Goal: Communication & Community: Participate in discussion

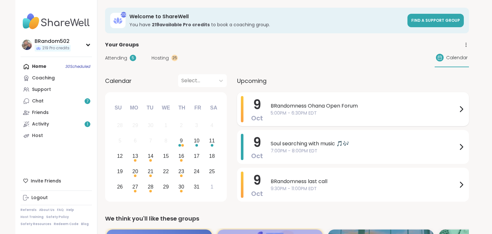
click at [314, 106] on span "BRandomness Ohana Open Forum" at bounding box center [363, 106] width 187 height 8
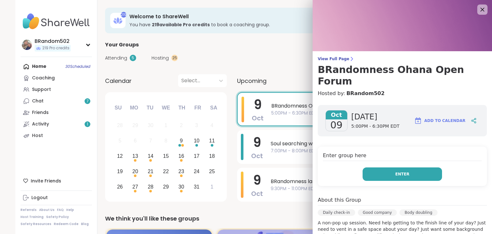
click at [379, 167] on button "Enter" at bounding box center [401, 173] width 79 height 13
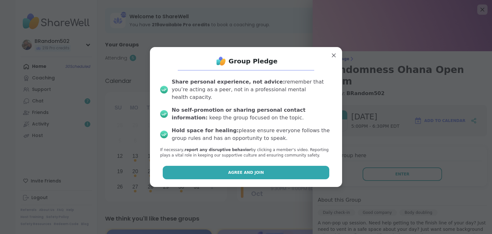
click at [314, 169] on button "Agree and Join" at bounding box center [246, 172] width 167 height 13
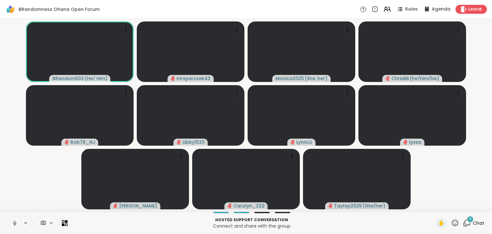
click at [465, 221] on icon at bounding box center [467, 223] width 6 height 6
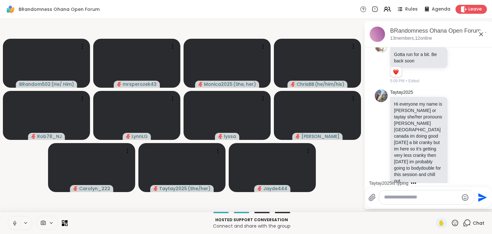
scroll to position [482, 0]
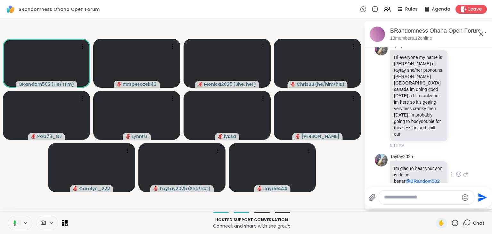
click at [460, 171] on icon at bounding box center [458, 174] width 6 height 6
click at [407, 161] on div "Select Reaction: Heart" at bounding box center [408, 164] width 6 height 6
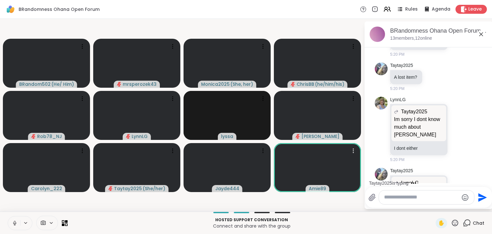
scroll to position [1197, 0]
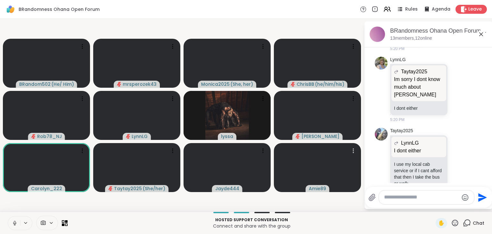
click at [347, 171] on div at bounding box center [317, 167] width 87 height 49
click at [351, 218] on p "Hosted support conversation" at bounding box center [251, 220] width 360 height 6
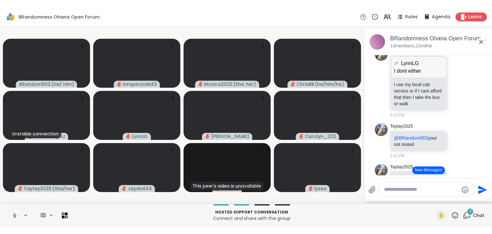
scroll to position [1355, 0]
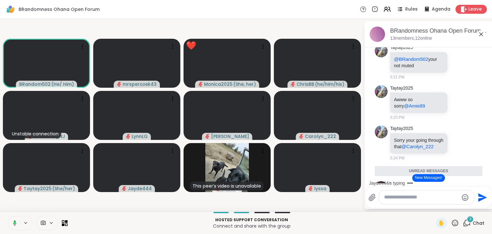
click at [427, 178] on button "New Messages!" at bounding box center [428, 178] width 32 height 8
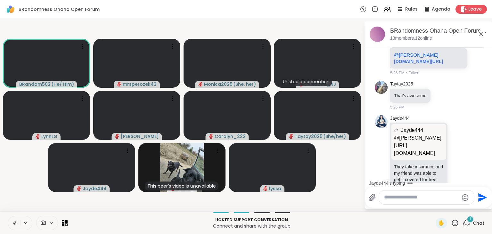
scroll to position [1615, 0]
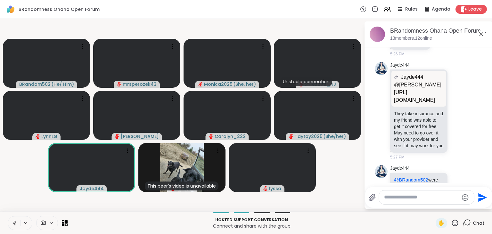
click at [459, 186] on icon at bounding box center [458, 189] width 6 height 6
click at [408, 176] on div "Select Reaction: Heart" at bounding box center [408, 179] width 6 height 6
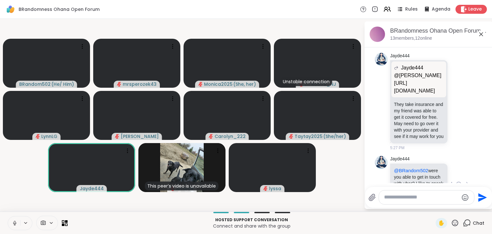
click at [467, 182] on icon at bounding box center [465, 184] width 4 height 4
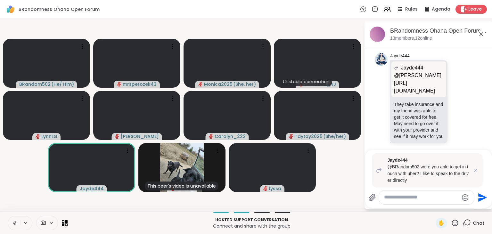
scroll to position [1661, 0]
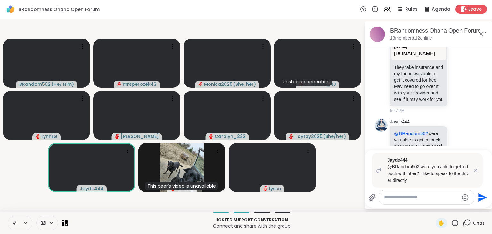
click at [404, 199] on textarea "Type your message" at bounding box center [421, 197] width 75 height 7
type textarea "***"
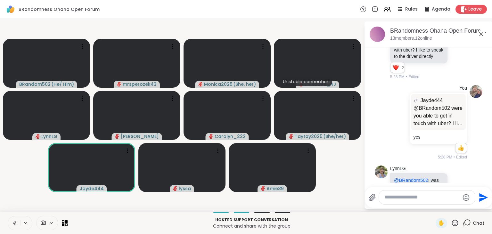
scroll to position [1776, 0]
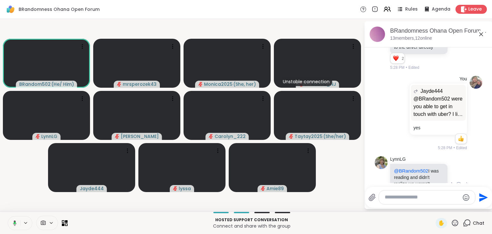
click at [465, 181] on icon at bounding box center [465, 185] width 6 height 8
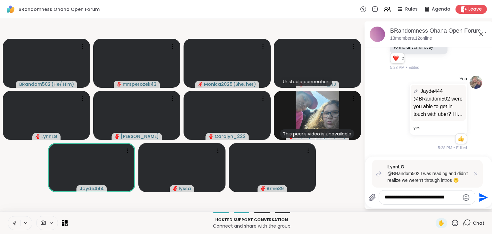
type textarea "**********"
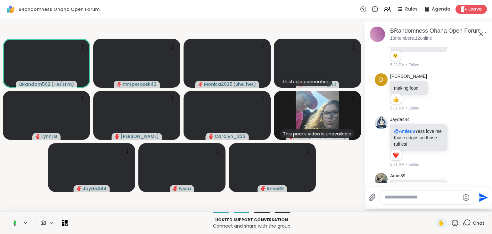
scroll to position [2195, 0]
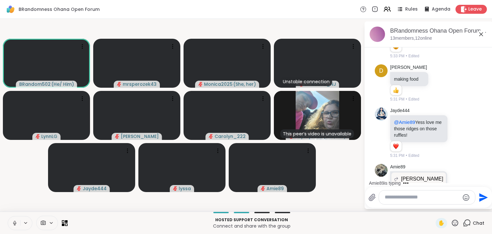
click at [16, 221] on icon at bounding box center [15, 223] width 6 height 6
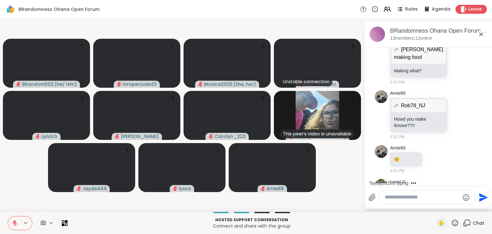
scroll to position [2371, 0]
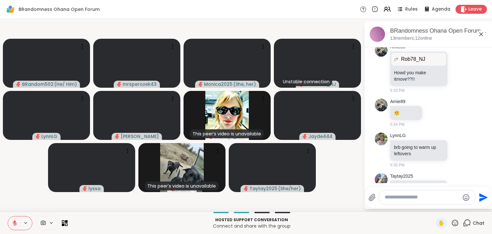
click at [16, 221] on icon at bounding box center [15, 223] width 6 height 6
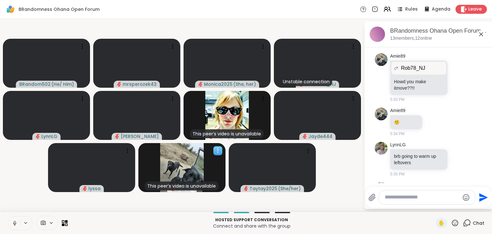
scroll to position [2380, 0]
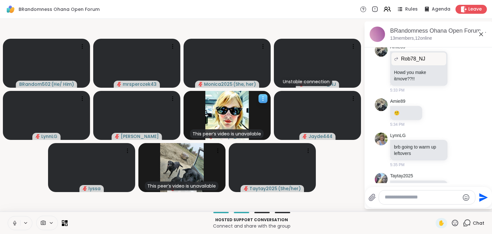
click at [264, 100] on icon at bounding box center [263, 98] width 6 height 6
click at [339, 156] on video-player-container "BRandom502 ( He/ Him ) mrsperozek43 Monica2025 ( She, her ) Unstable connection…" at bounding box center [182, 115] width 356 height 188
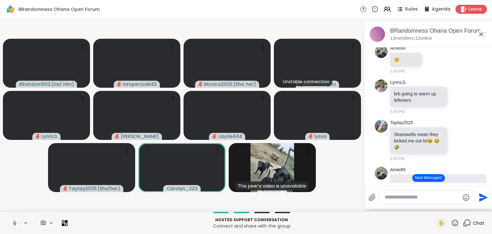
click at [432, 179] on button "New Messages!" at bounding box center [428, 178] width 32 height 8
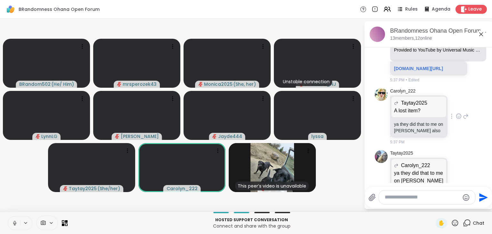
click at [413, 107] on p "A lost item?" at bounding box center [419, 111] width 50 height 8
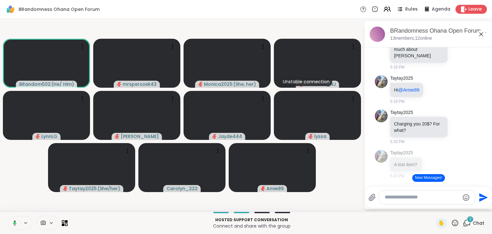
click at [433, 180] on button "New Messages!" at bounding box center [428, 178] width 32 height 8
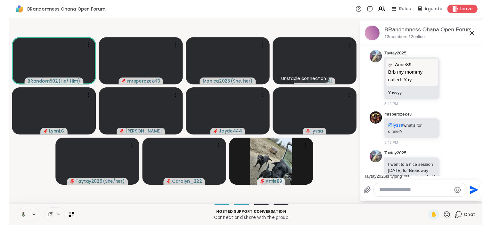
scroll to position [3006, 0]
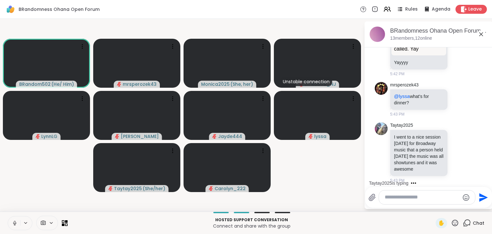
click at [347, 155] on video-player-container "BRandom502 ( He/ Him ) mrsperozek43 Monica2025 ( She, her ) Unstable connection…" at bounding box center [182, 115] width 356 height 188
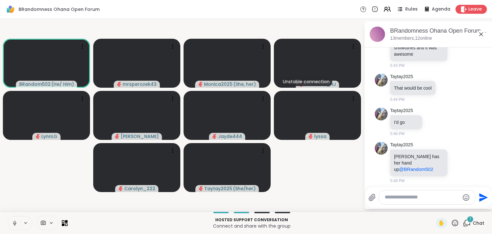
scroll to position [3168, 0]
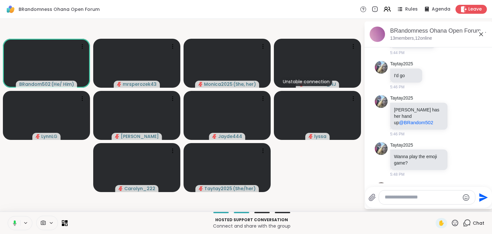
click at [390, 197] on textarea "Type your message" at bounding box center [421, 197] width 75 height 7
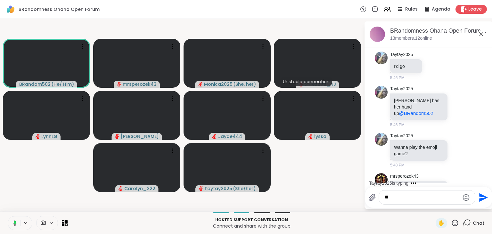
type textarea "*"
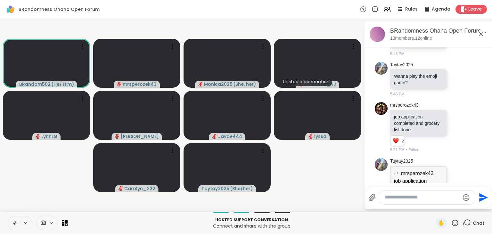
click at [411, 197] on textarea "Type your message" at bounding box center [421, 197] width 75 height 7
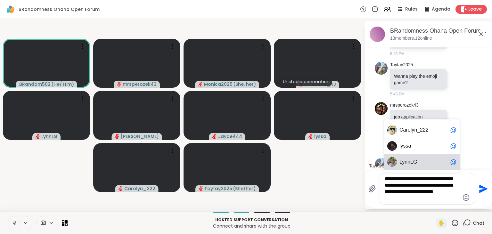
click at [410, 167] on div "Ly nnLG @" at bounding box center [422, 162] width 76 height 16
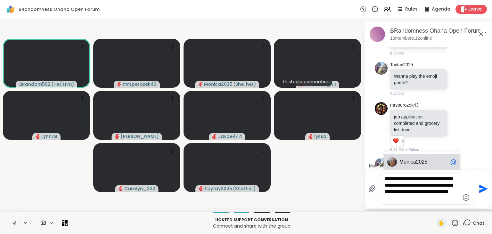
click at [422, 159] on span "nica2025" at bounding box center [416, 162] width 21 height 6
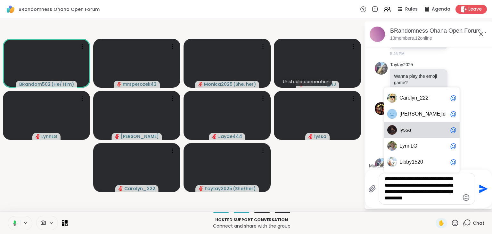
click at [411, 131] on span "l yssa" at bounding box center [423, 130] width 48 height 6
type textarea "**********"
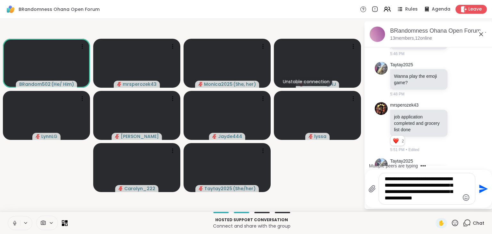
click at [480, 189] on icon "Send" at bounding box center [482, 189] width 10 height 10
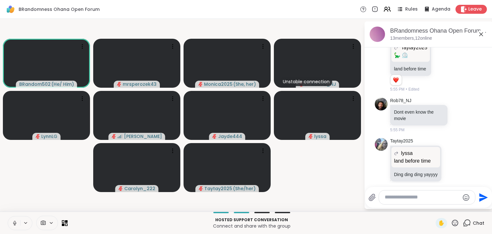
scroll to position [3875, 0]
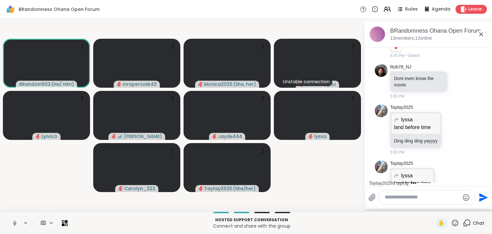
click at [409, 200] on textarea "Type your message" at bounding box center [421, 197] width 75 height 7
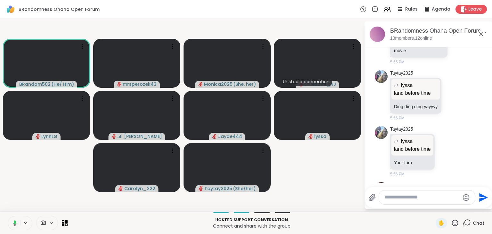
click at [463, 196] on icon "Emoji picker" at bounding box center [466, 198] width 8 height 8
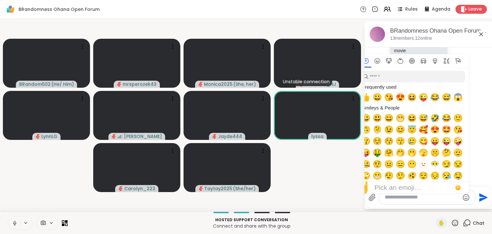
click at [399, 184] on div "Pick an emoji…" at bounding box center [397, 188] width 47 height 8
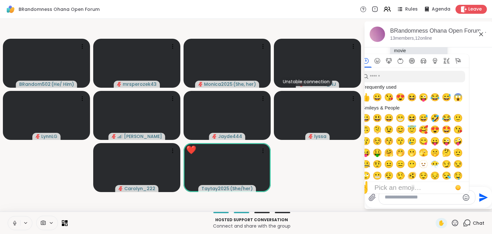
click at [396, 184] on div "Pick an emoji…" at bounding box center [397, 188] width 47 height 8
click at [403, 79] on input "search" at bounding box center [412, 77] width 105 height 12
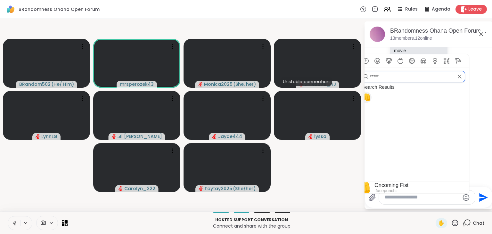
type input "*****"
click at [367, 99] on span "👊" at bounding box center [366, 97] width 10 height 9
type textarea "**"
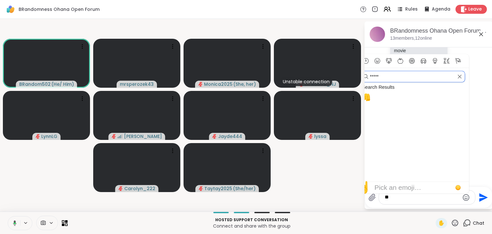
click at [385, 77] on input "*****" at bounding box center [412, 77] width 105 height 12
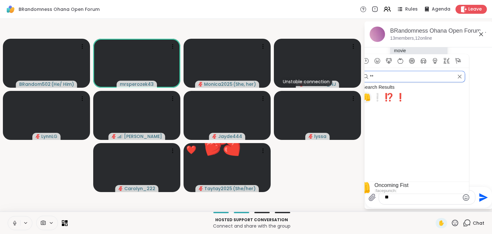
type input "*"
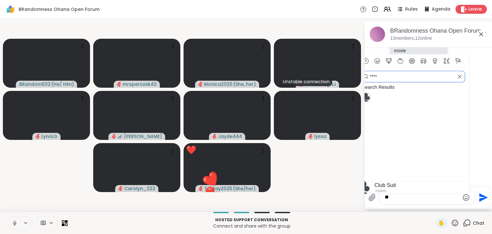
scroll to position [3918, 0]
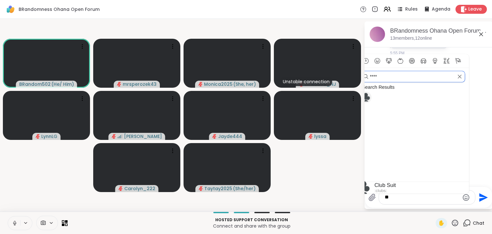
type input "****"
click at [368, 97] on span "♣️" at bounding box center [366, 97] width 10 height 9
type textarea "****"
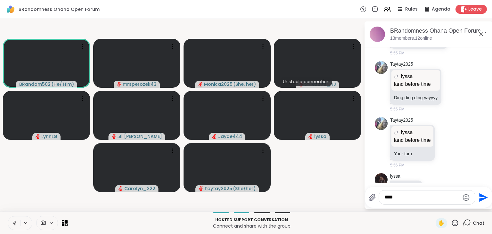
click at [481, 200] on icon "Send" at bounding box center [482, 197] width 10 height 10
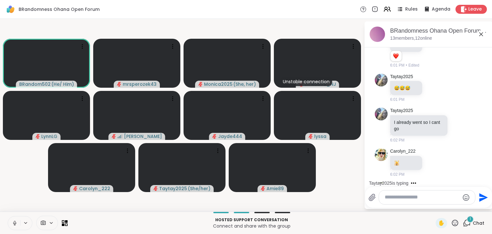
scroll to position [4709, 0]
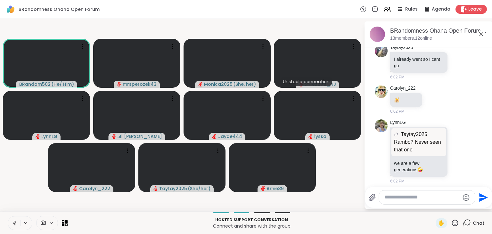
click at [14, 222] on icon at bounding box center [15, 222] width 2 height 3
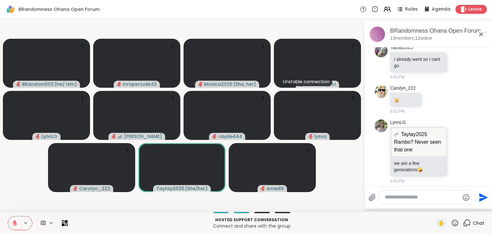
scroll to position [4744, 0]
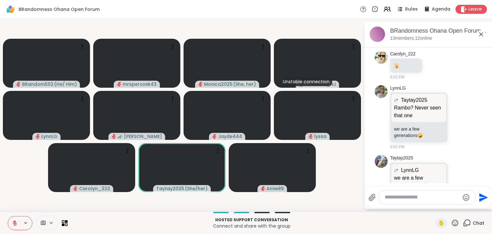
click at [16, 223] on icon at bounding box center [15, 223] width 6 height 6
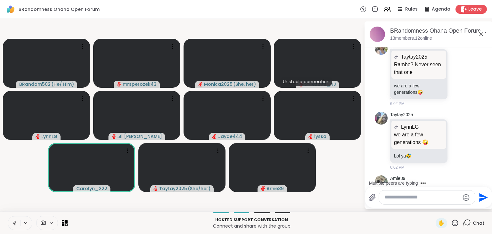
scroll to position [4821, 0]
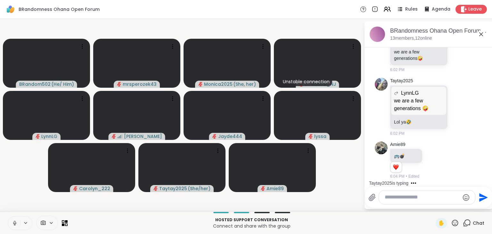
click at [15, 217] on button at bounding box center [14, 222] width 12 height 13
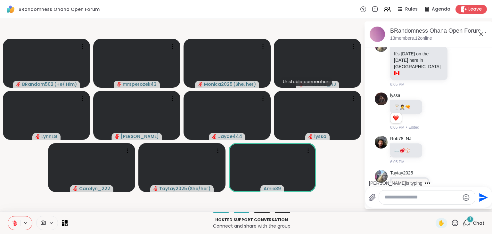
scroll to position [5075, 0]
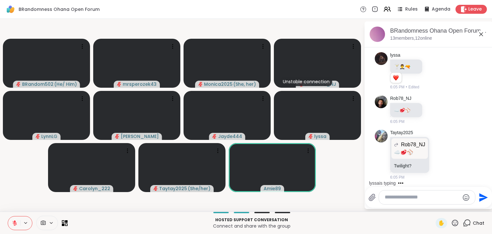
click at [15, 222] on icon at bounding box center [15, 221] width 2 height 3
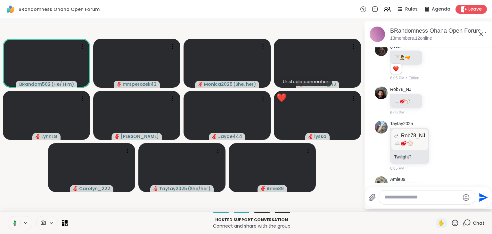
scroll to position [5093, 0]
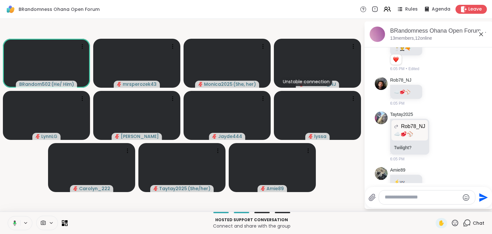
click at [15, 220] on icon at bounding box center [14, 223] width 6 height 6
click at [466, 196] on icon "Emoji picker" at bounding box center [465, 197] width 7 height 7
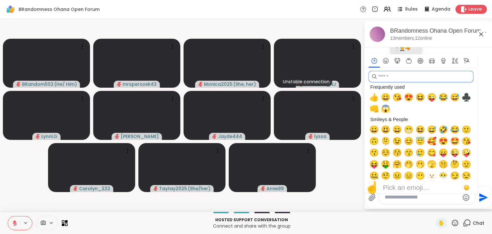
click at [387, 76] on input "search" at bounding box center [420, 77] width 105 height 12
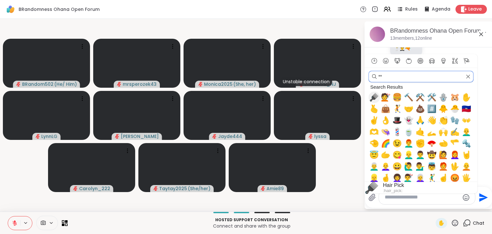
scroll to position [5102, 0]
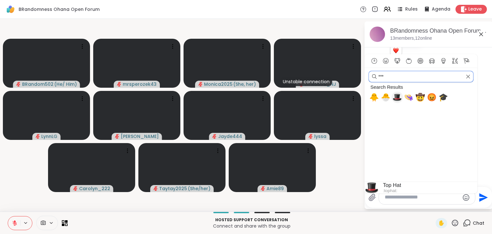
type input "***"
click at [398, 100] on span "🎩" at bounding box center [397, 97] width 10 height 9
type textarea "**"
click at [397, 80] on input "***" at bounding box center [420, 77] width 105 height 12
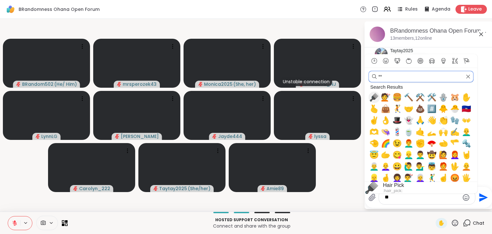
type input "*"
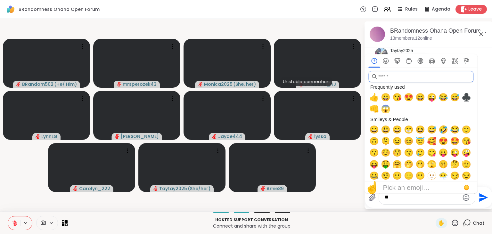
scroll to position [5175, 0]
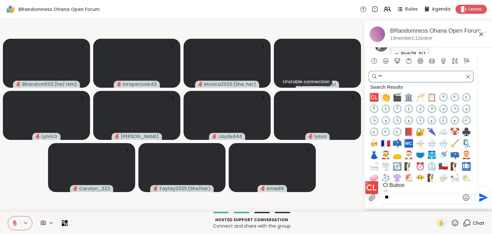
type input "*"
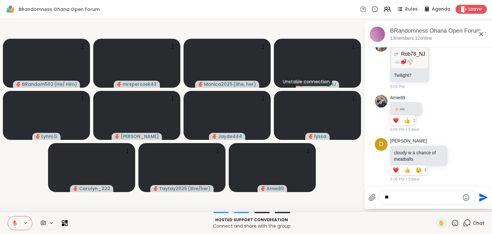
click at [417, 196] on textarea "**" at bounding box center [421, 197] width 75 height 7
click at [417, 196] on textarea "Type your message" at bounding box center [421, 197] width 75 height 7
click at [465, 199] on icon "Emoji picker" at bounding box center [466, 198] width 8 height 8
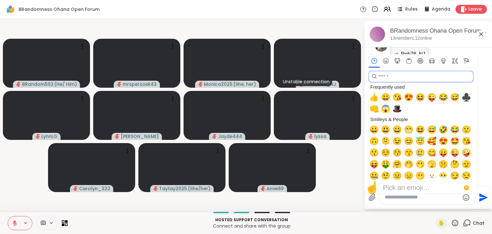
click at [398, 77] on input "search" at bounding box center [420, 77] width 105 height 12
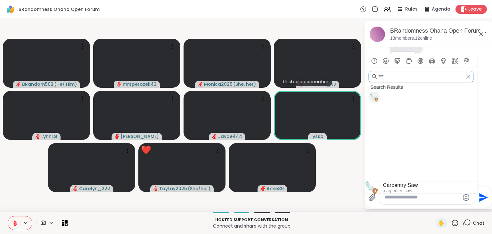
type input "***"
click at [375, 97] on span "🪚" at bounding box center [374, 97] width 10 height 9
type textarea "**"
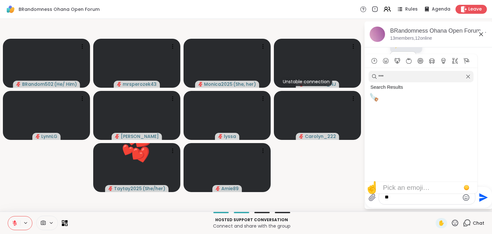
click at [480, 194] on icon "Send" at bounding box center [483, 197] width 9 height 9
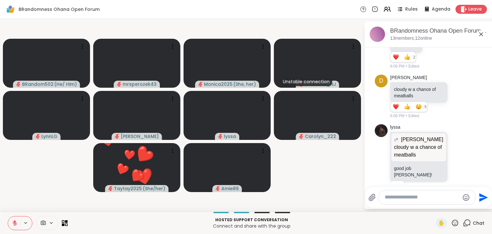
scroll to position [5272, 0]
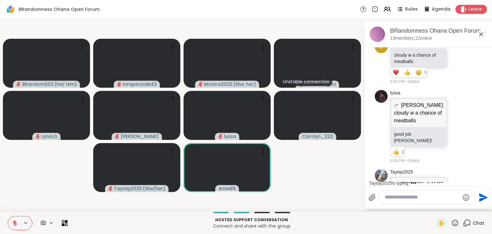
click at [15, 221] on icon at bounding box center [15, 221] width 2 height 3
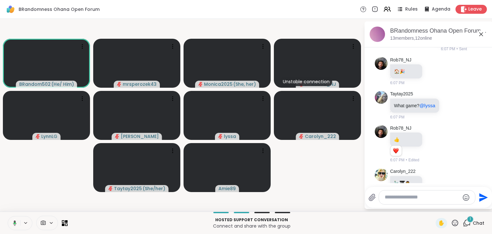
scroll to position [5516, 0]
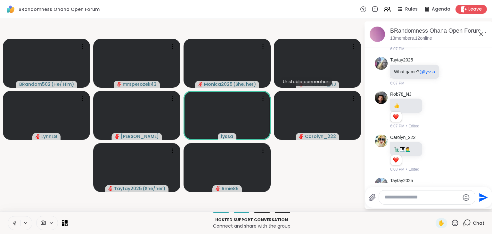
click at [12, 220] on icon at bounding box center [15, 223] width 6 height 6
click at [14, 220] on icon at bounding box center [15, 223] width 6 height 6
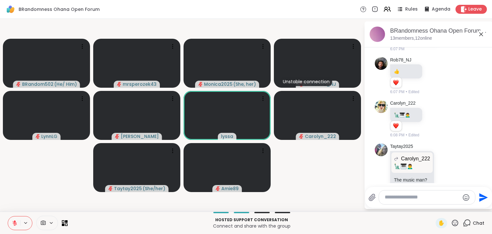
click at [14, 221] on icon at bounding box center [15, 221] width 2 height 3
click at [14, 220] on button at bounding box center [14, 222] width 12 height 13
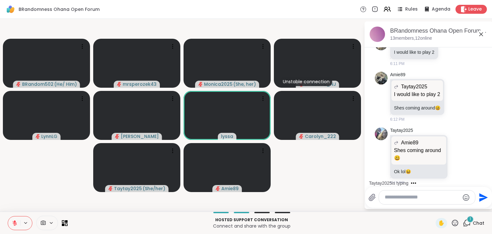
scroll to position [5882, 0]
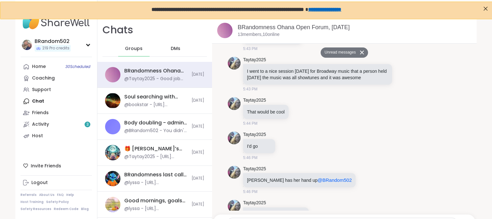
scroll to position [2682, 0]
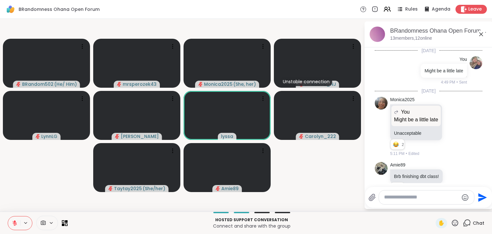
scroll to position [5882, 0]
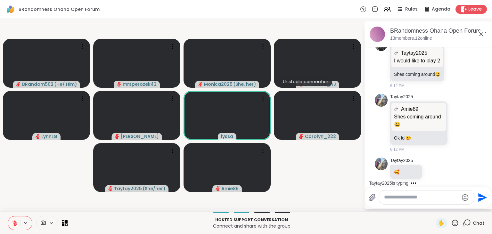
click at [13, 225] on icon at bounding box center [15, 223] width 6 height 6
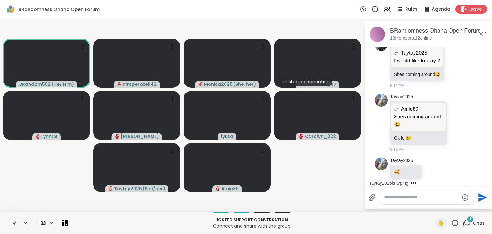
scroll to position [5923, 0]
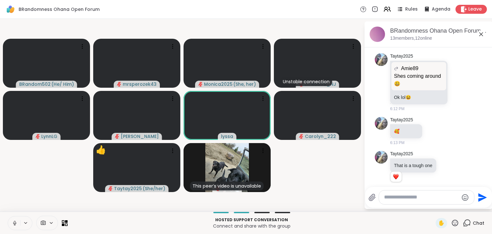
click at [14, 223] on icon at bounding box center [15, 222] width 2 height 3
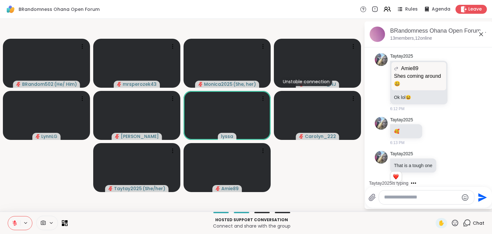
click at [454, 223] on icon at bounding box center [455, 223] width 8 height 8
click at [478, 204] on span "🎉" at bounding box center [478, 206] width 6 height 8
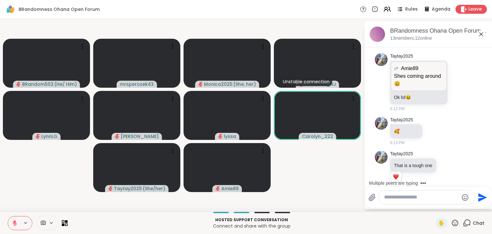
click at [13, 225] on icon at bounding box center [15, 223] width 6 height 6
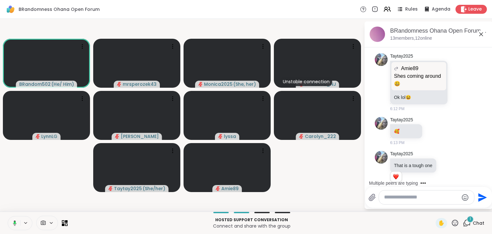
scroll to position [5957, 0]
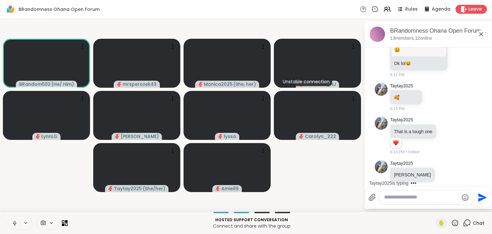
click at [11, 224] on button at bounding box center [14, 222] width 12 height 13
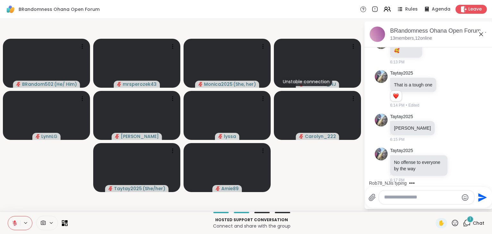
scroll to position [6037, 0]
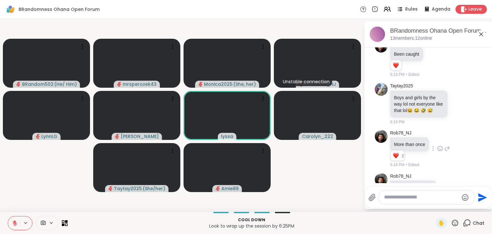
scroll to position [6161, 0]
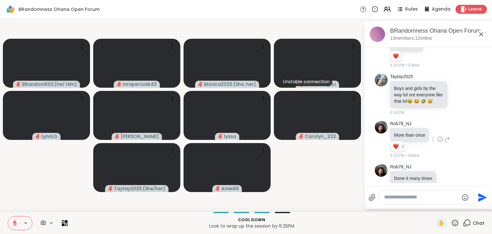
click at [16, 218] on button at bounding box center [14, 222] width 12 height 13
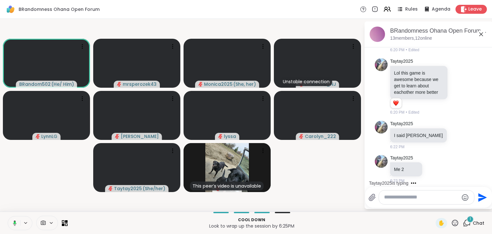
scroll to position [6388, 0]
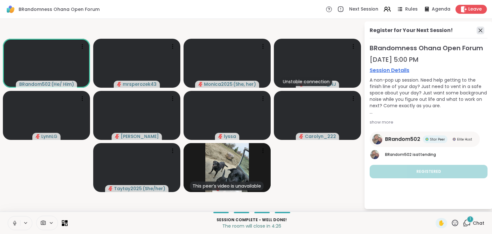
click at [481, 32] on icon at bounding box center [480, 31] width 8 height 8
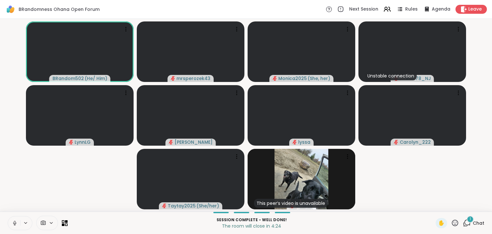
click at [469, 221] on div "1" at bounding box center [469, 219] width 7 height 7
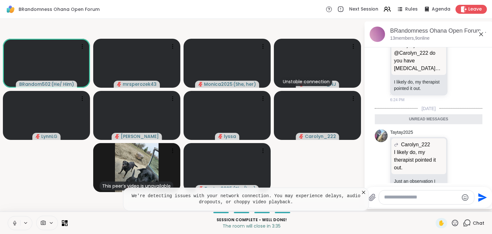
scroll to position [6562, 0]
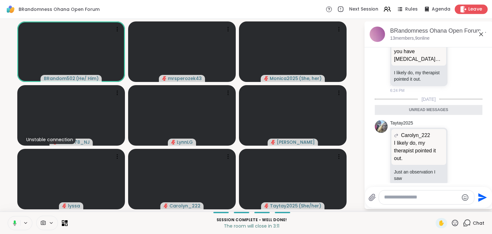
click at [470, 10] on span "Leave" at bounding box center [475, 9] width 14 height 7
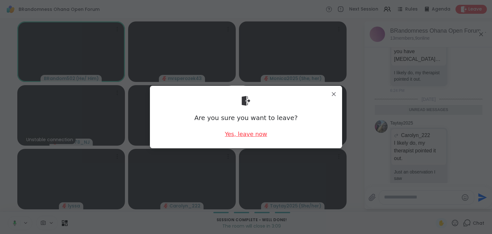
click at [252, 131] on div "Yes, leave now" at bounding box center [246, 134] width 42 height 8
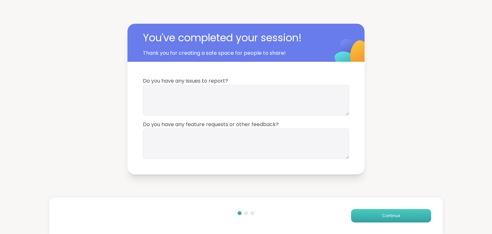
click at [380, 211] on button "Continue" at bounding box center [391, 215] width 80 height 13
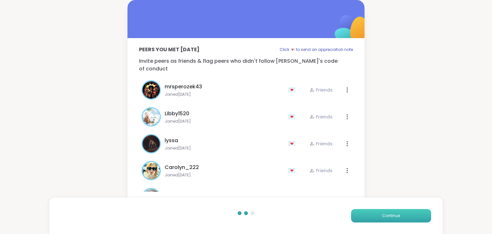
click at [380, 211] on button "Continue" at bounding box center [391, 215] width 80 height 13
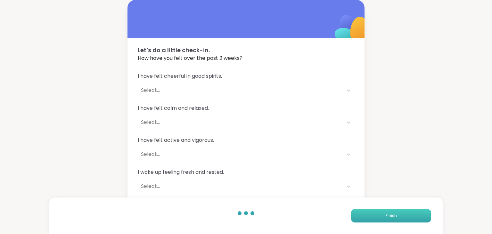
click at [380, 211] on button "Finish" at bounding box center [391, 215] width 80 height 13
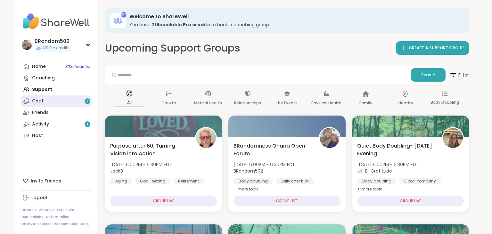
click at [60, 100] on link "Chat 7" at bounding box center [55, 101] width 71 height 12
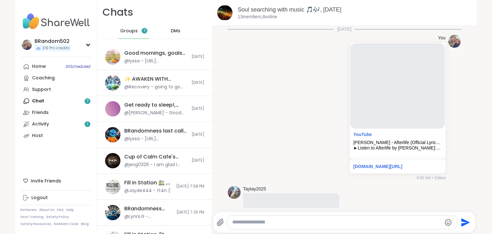
scroll to position [2218, 0]
